Goal: Feedback & Contribution: Submit feedback/report problem

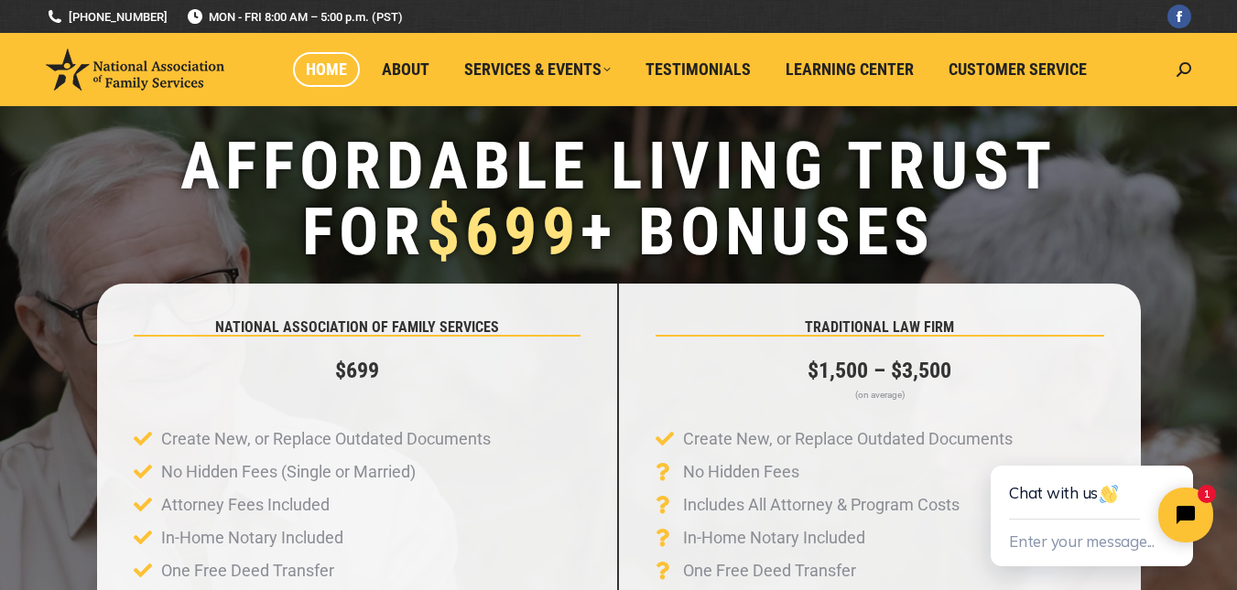
click at [330, 69] on span "Home" at bounding box center [326, 69] width 41 height 20
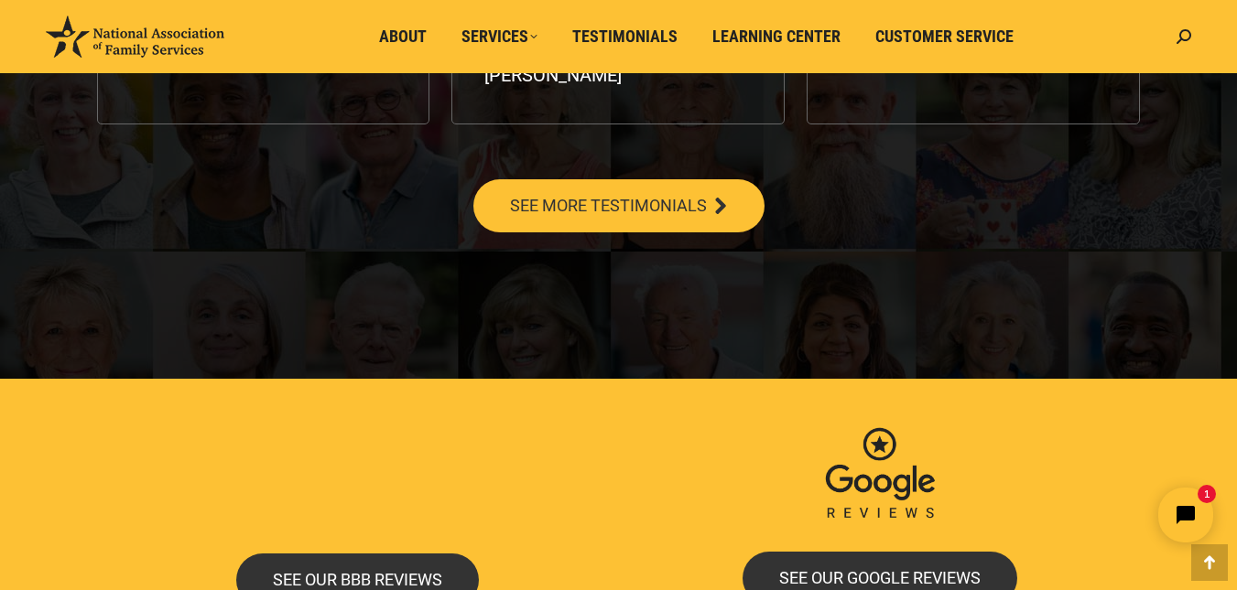
scroll to position [3028, 0]
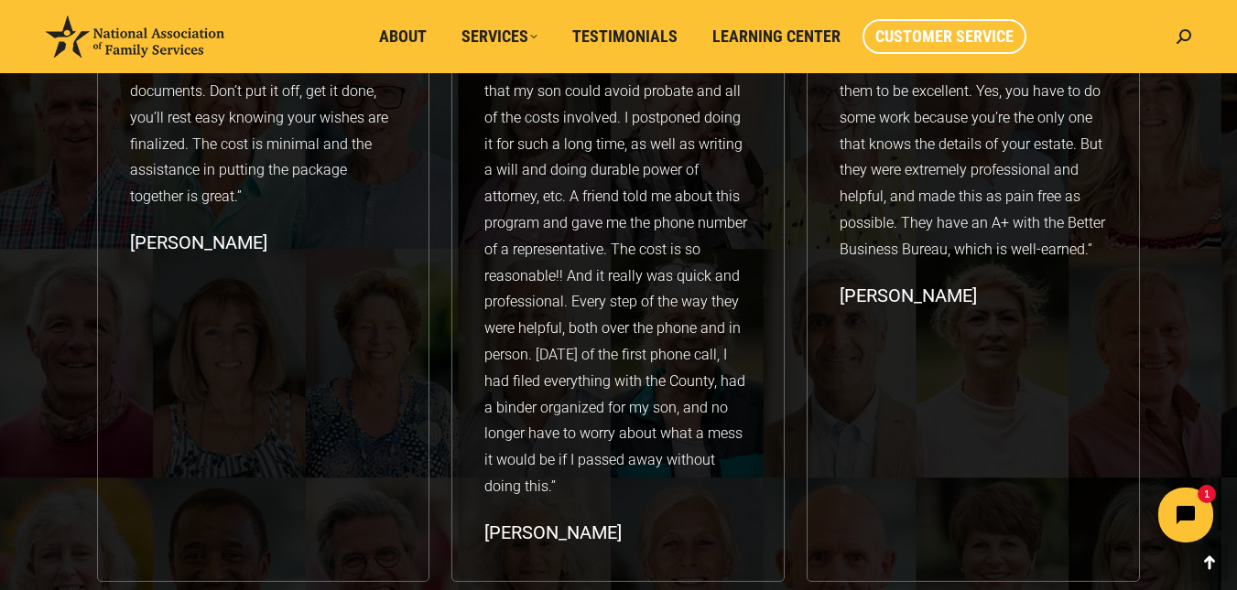
click at [933, 33] on span "Customer Service" at bounding box center [944, 37] width 138 height 20
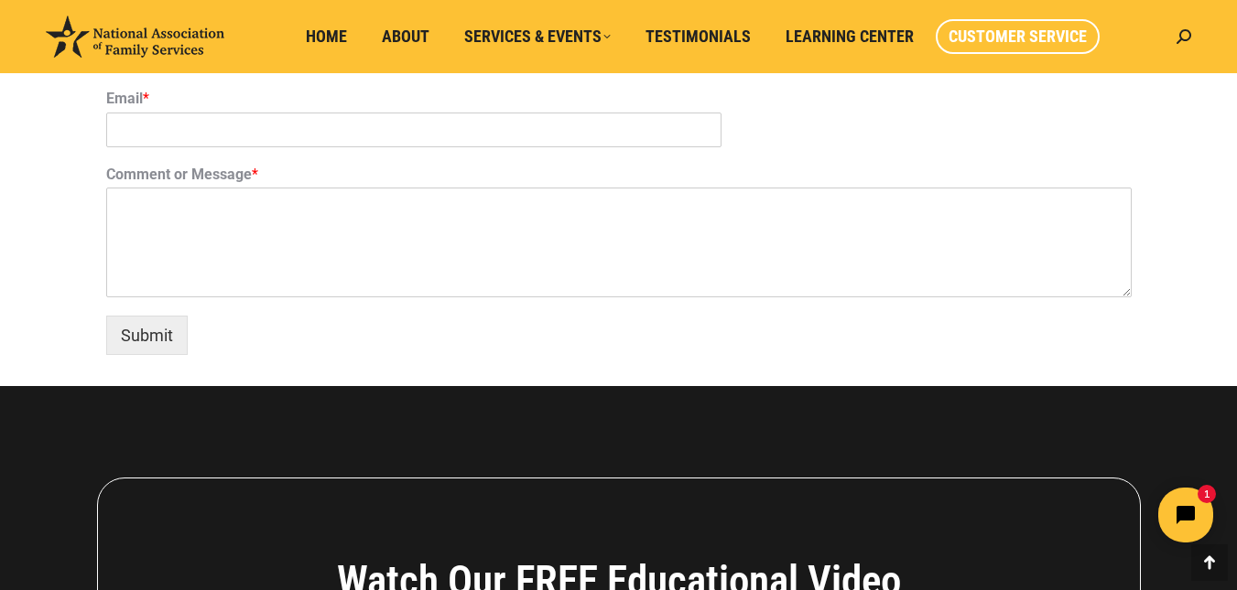
scroll to position [878, 0]
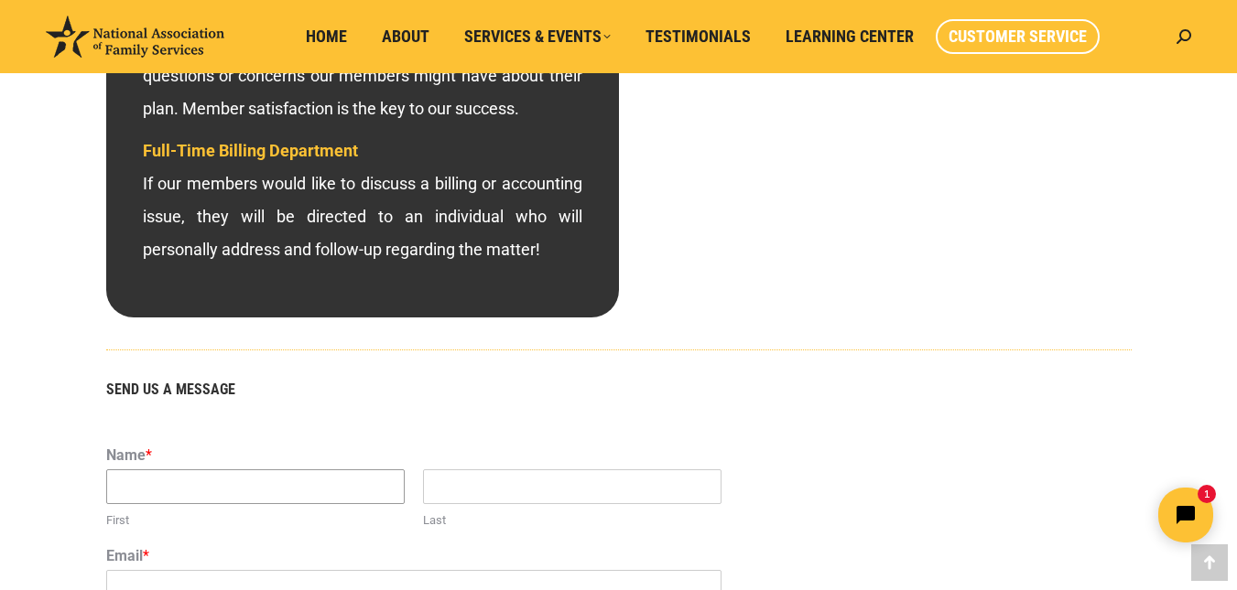
click at [243, 481] on input "First" at bounding box center [255, 487] width 298 height 35
type input "Diane"
type input "Forst"
type input "ddforst@gmail.com"
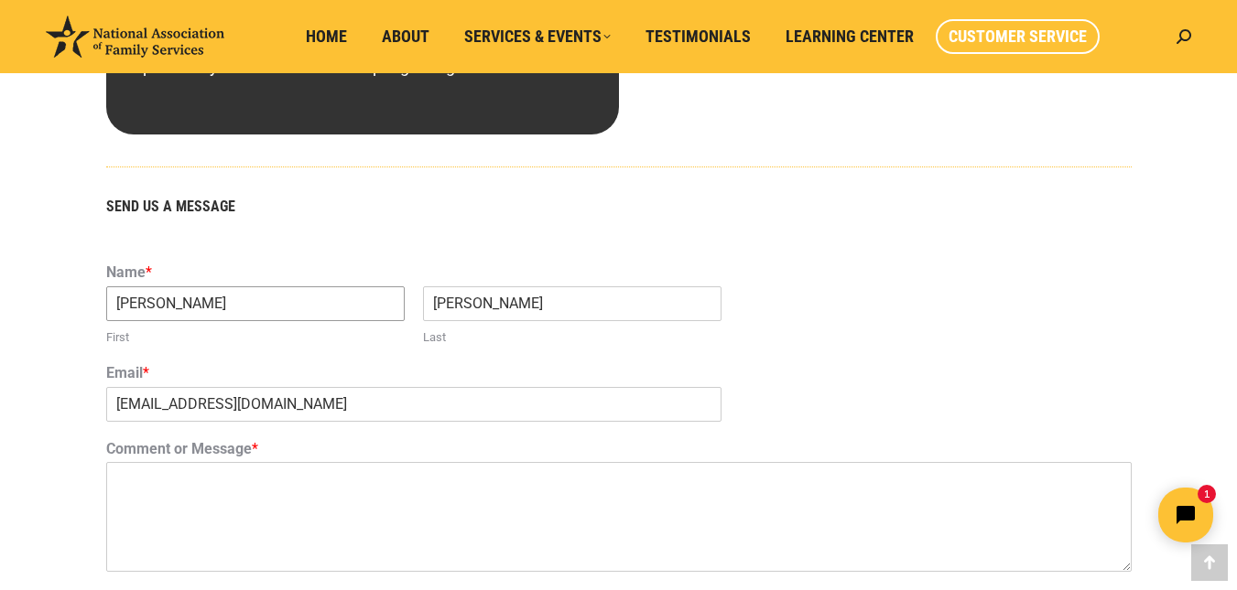
scroll to position [1152, 0]
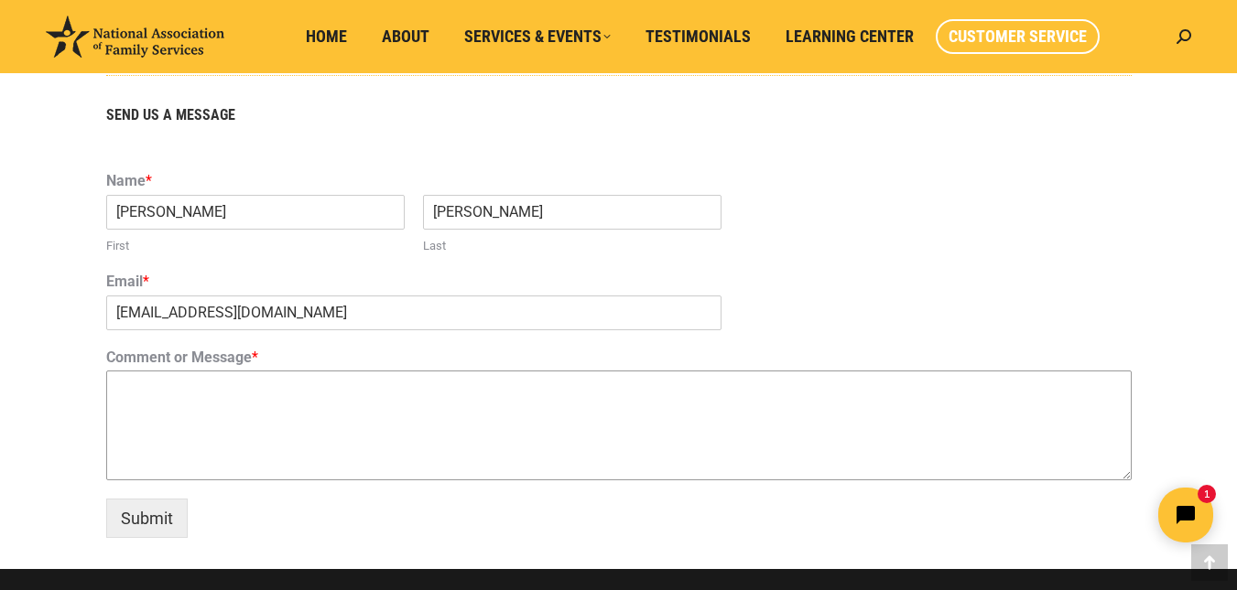
click at [291, 415] on textarea "Comment or Message *" at bounding box center [618, 426] width 1025 height 110
drag, startPoint x: 291, startPoint y: 415, endPoint x: 295, endPoint y: 374, distance: 40.4
click at [295, 374] on textarea "My sister is having" at bounding box center [618, 426] width 1025 height 110
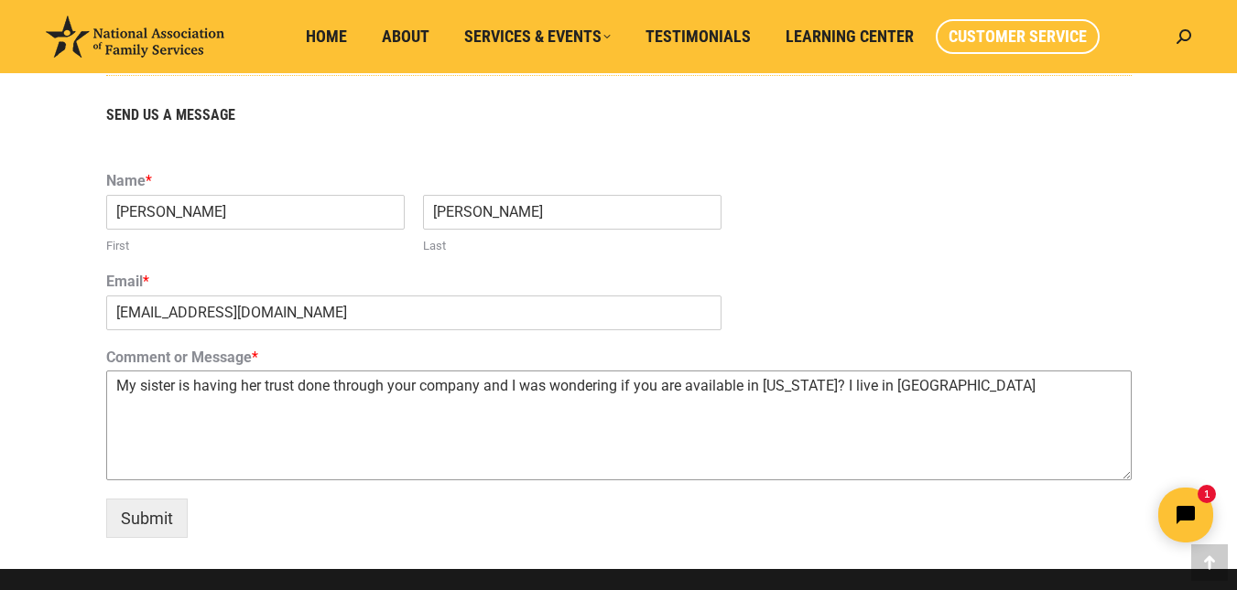
click at [475, 386] on textarea "My sister is having her trust done through your company and I was wondering if …" at bounding box center [618, 426] width 1025 height 110
click at [479, 387] on textarea "My sister is having her trust done through your company and I was wondering if …" at bounding box center [618, 426] width 1025 height 110
click at [479, 387] on textarea "My sister is having her trust done through your company here and I was wonderin…" at bounding box center [618, 426] width 1025 height 110
click at [1021, 385] on textarea "My sister is having her trust done through your company here in California, and…" at bounding box center [618, 426] width 1025 height 110
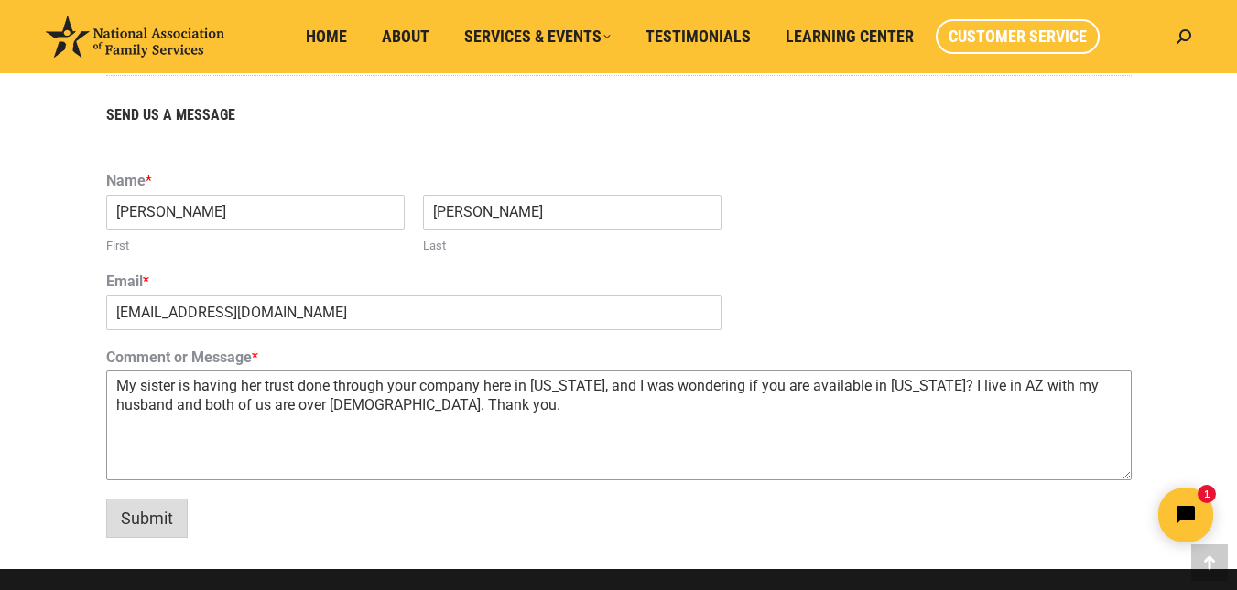
type textarea "My sister is having her trust done through your company here in California, and…"
click at [140, 514] on button "Submit" at bounding box center [146, 518] width 81 height 39
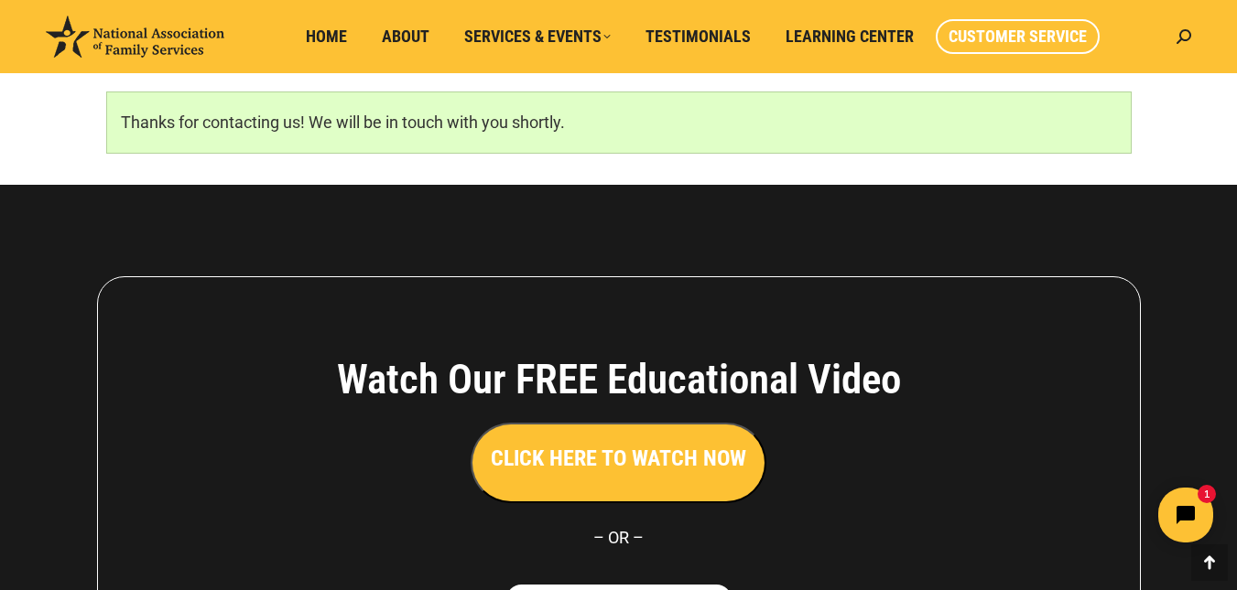
scroll to position [1132, 0]
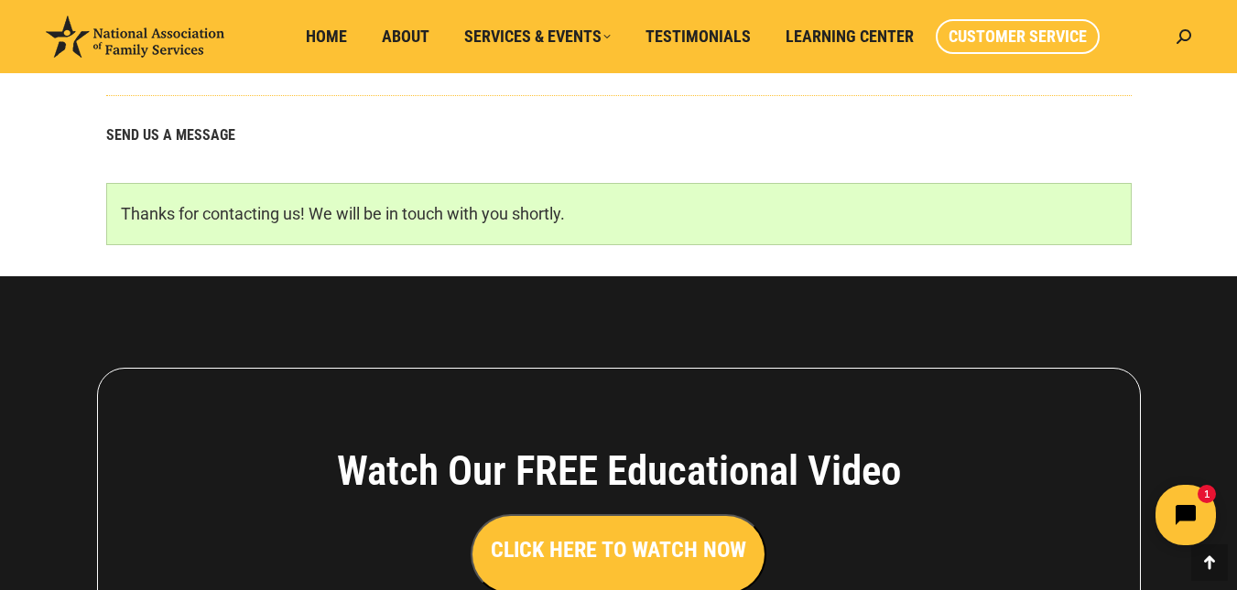
click at [1195, 510] on icon "Open chat widget" at bounding box center [1196, 516] width 28 height 28
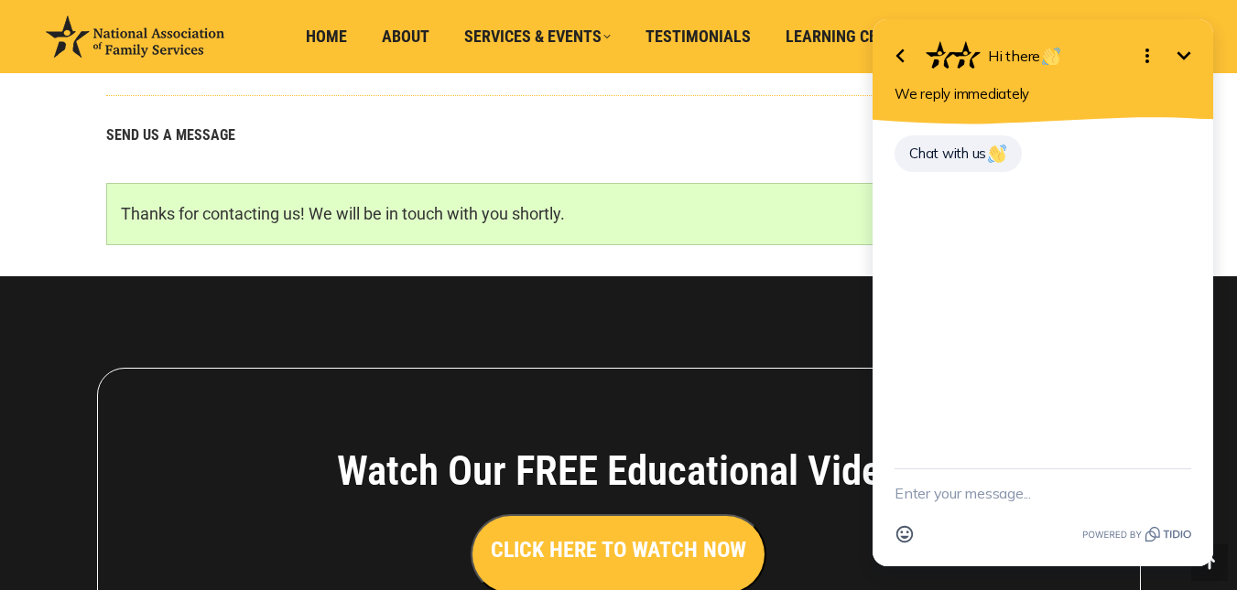
click at [1184, 49] on icon "Minimize" at bounding box center [1184, 56] width 22 height 22
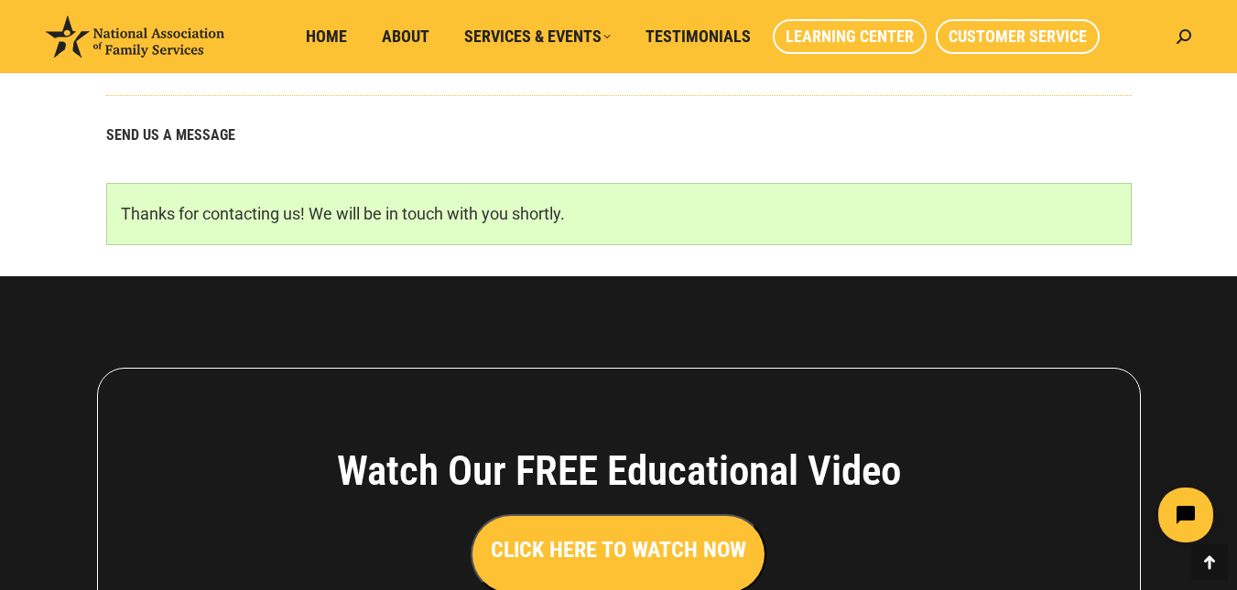
click at [858, 35] on span "Learning Center" at bounding box center [849, 37] width 128 height 20
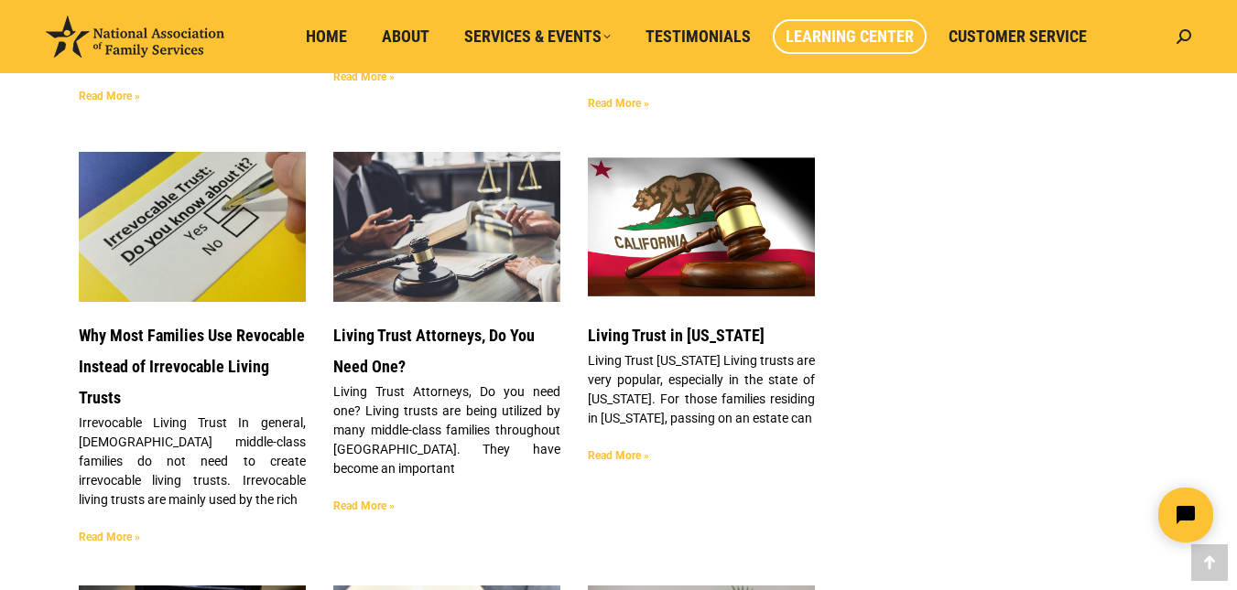
scroll to position [3295, 0]
